Goal: Information Seeking & Learning: Find specific page/section

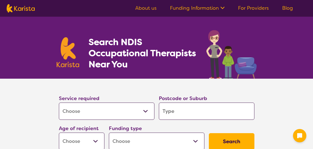
select select "[MEDICAL_DATA]"
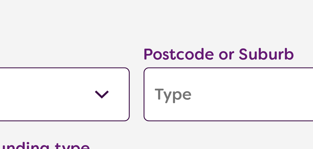
scroll to position [22, 0]
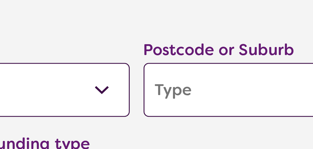
click at [187, 90] on input "search" at bounding box center [206, 88] width 95 height 17
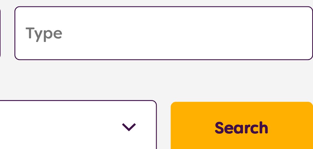
type input "7000"
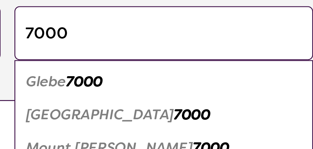
type input "7000"
click at [210, 113] on em "7000" at bounding box center [216, 115] width 12 height 6
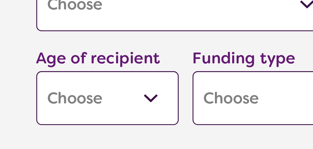
click at [98, 119] on select "Early Childhood - 0 to 9 Child - 10 to 11 Adolescent - 12 to 17 Adult - 18 to 6…" at bounding box center [81, 118] width 45 height 17
select select "AD"
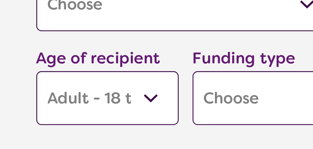
click at [59, 110] on select "Early Childhood - 0 to 9 Child - 10 to 11 Adolescent - 12 to 17 Adult - 18 to 6…" at bounding box center [81, 118] width 45 height 17
select select "AD"
click at [123, 119] on select "Home Care Package (HCP) National Disability Insurance Scheme (NDIS) I don't know" at bounding box center [156, 118] width 95 height 17
select select "NDIS"
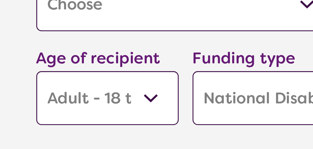
click at [109, 110] on select "Home Care Package (HCP) National Disability Insurance Scheme (NDIS) I don't know" at bounding box center [156, 118] width 95 height 17
select select "NDIS"
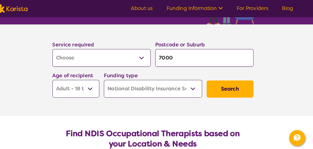
scroll to position [54, 0]
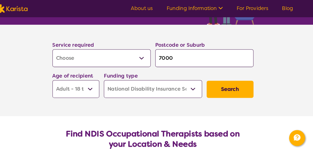
click at [233, 88] on button "Search" at bounding box center [231, 86] width 45 height 17
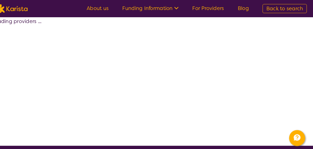
select select "by_score"
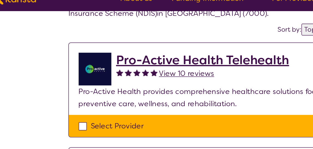
scroll to position [39, 0]
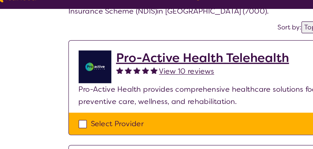
click at [184, 52] on h2 "Pro-Active Health Telehealth" at bounding box center [147, 50] width 117 height 10
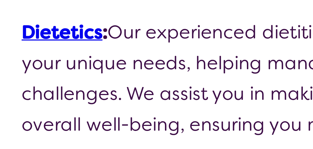
scroll to position [138, 0]
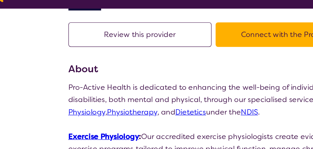
select select "by_score"
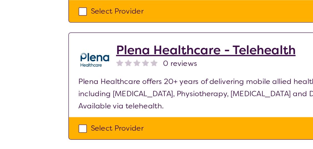
scroll to position [79, 0]
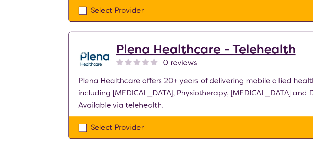
click at [188, 85] on h2 "Plena Healthcare - Telehealth" at bounding box center [150, 81] width 122 height 10
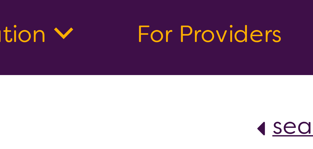
click at [219, 9] on link "For Providers" at bounding box center [210, 8] width 31 height 7
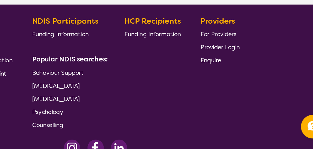
scroll to position [521, 0]
